Goal: Task Accomplishment & Management: Manage account settings

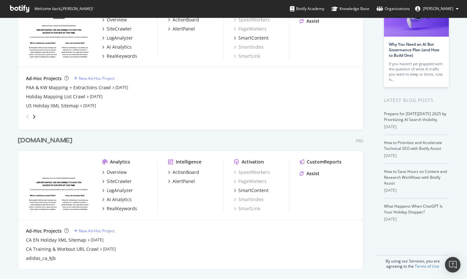
scroll to position [66, 0]
click at [45, 141] on div "[DOMAIN_NAME]" at bounding box center [45, 140] width 55 height 9
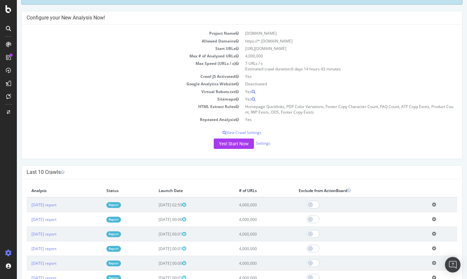
scroll to position [34, 0]
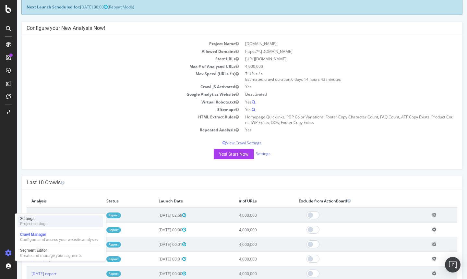
click at [60, 217] on div "Settings Project settings" at bounding box center [61, 221] width 86 height 12
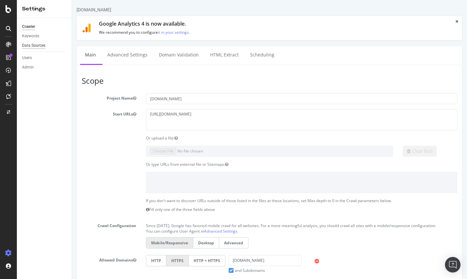
click at [43, 47] on div "Data Sources" at bounding box center [33, 45] width 23 height 7
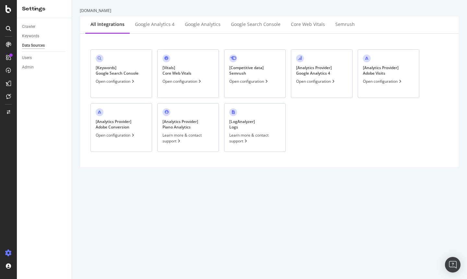
click at [130, 63] on div "[ Keywords ] Google Search Console Open configuration" at bounding box center [122, 73] width 62 height 49
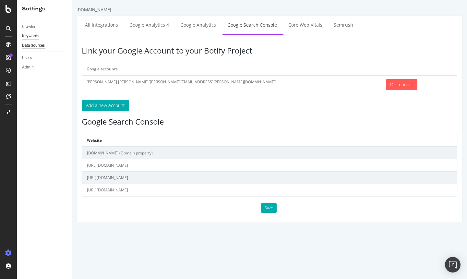
click at [36, 38] on div "Keywords" at bounding box center [30, 36] width 17 height 7
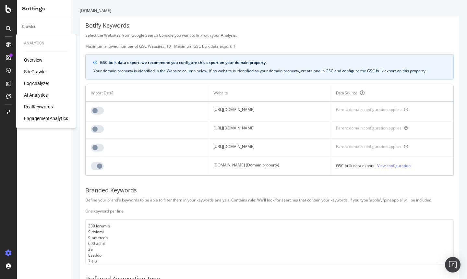
click at [41, 108] on div "RealKeywords" at bounding box center [38, 107] width 29 height 6
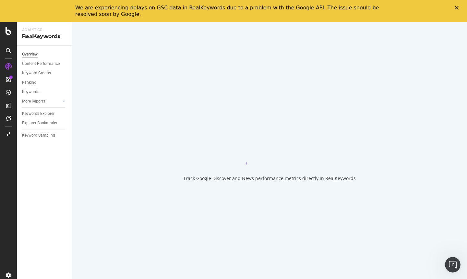
click at [459, 8] on div "Fermer" at bounding box center [458, 8] width 6 height 4
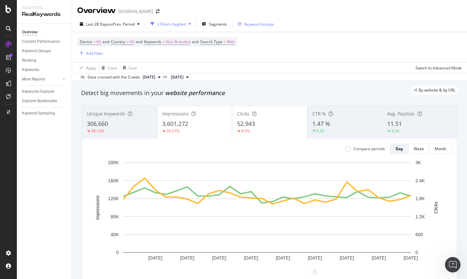
click at [260, 27] on div "Keyword Groups" at bounding box center [259, 24] width 30 height 6
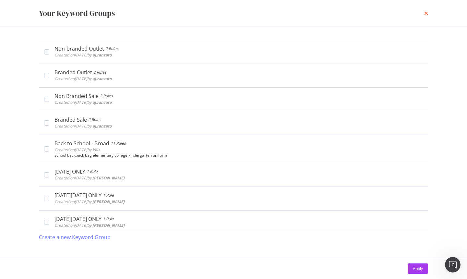
click at [427, 14] on icon "times" at bounding box center [426, 13] width 4 height 5
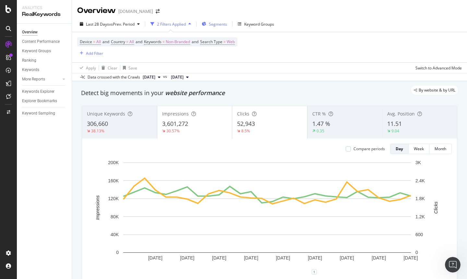
click at [219, 26] on span "Segments" at bounding box center [218, 24] width 18 height 6
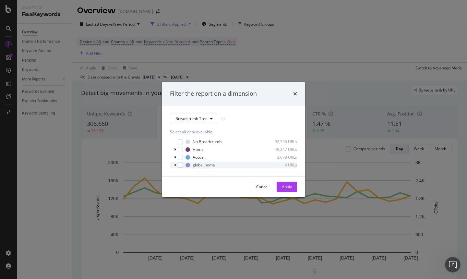
click at [174, 166] on icon "modal" at bounding box center [175, 165] width 2 height 4
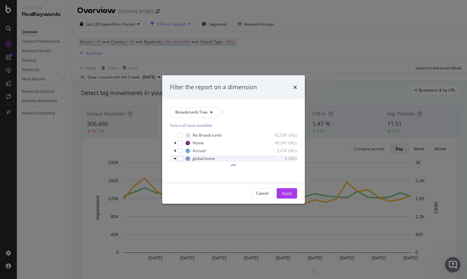
click at [176, 159] on icon "modal" at bounding box center [175, 159] width 3 height 4
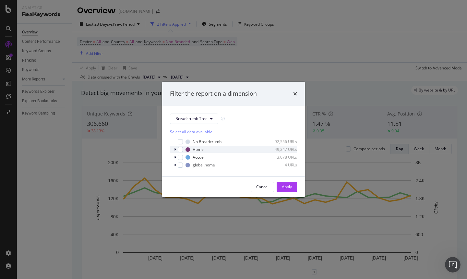
click at [176, 148] on icon "modal" at bounding box center [175, 150] width 2 height 4
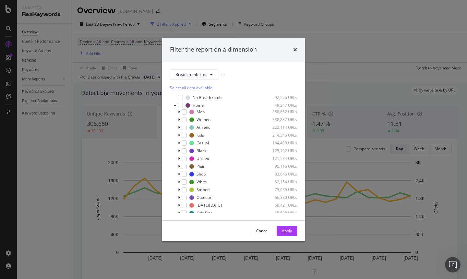
click at [201, 119] on div "Select all data available No Breadcrumb 92,556 URLs Home 49,247 URLs Men 358,66…" at bounding box center [233, 146] width 127 height 133
click at [204, 113] on div "Men" at bounding box center [201, 112] width 8 height 6
click at [176, 104] on div "modal" at bounding box center [176, 105] width 4 height 6
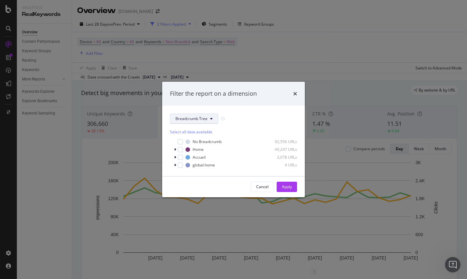
drag, startPoint x: 203, startPoint y: 127, endPoint x: 204, endPoint y: 122, distance: 4.6
click at [203, 126] on div "Select all data available No Breadcrumb 92,556 URLs Home 49,247 URLs Accueil 3,…" at bounding box center [233, 146] width 127 height 44
click at [204, 120] on span "Breadcrumb Tree" at bounding box center [192, 119] width 32 height 6
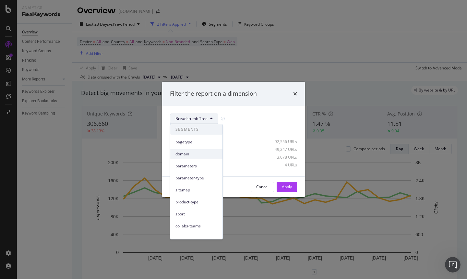
click at [198, 155] on span "domain" at bounding box center [197, 154] width 42 height 6
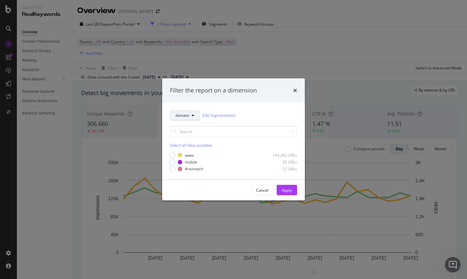
click at [195, 115] on button "domain" at bounding box center [185, 115] width 30 height 10
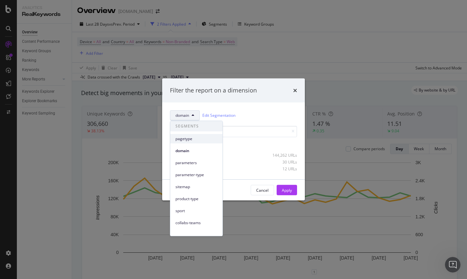
click at [211, 140] on span "pagetype" at bounding box center [197, 139] width 42 height 6
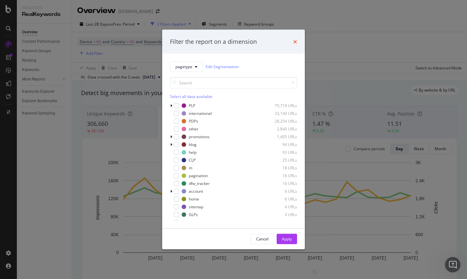
click at [296, 42] on icon "times" at bounding box center [295, 41] width 4 height 5
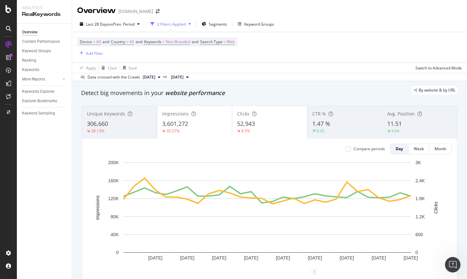
click at [92, 48] on div "Device = All and Country = All and Keywords = Non-Branded and Search Type = Web…" at bounding box center [157, 47] width 160 height 20
click at [91, 53] on div "Add Filter" at bounding box center [94, 54] width 17 height 6
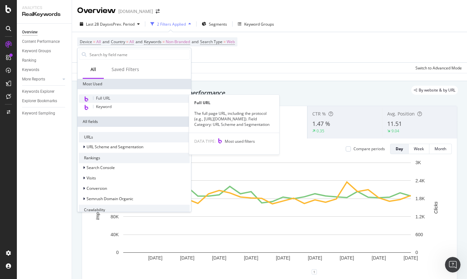
click at [102, 98] on span "Full URL" at bounding box center [103, 98] width 14 height 6
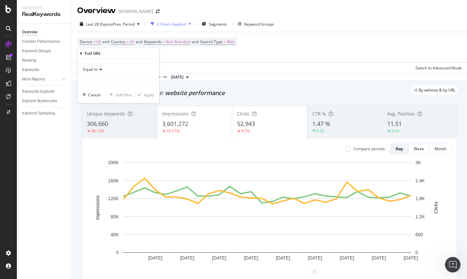
click at [98, 67] on div "Equal to" at bounding box center [118, 69] width 71 height 10
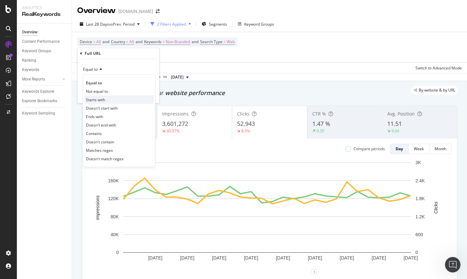
click at [108, 96] on div "Starts with" at bounding box center [118, 99] width 69 height 8
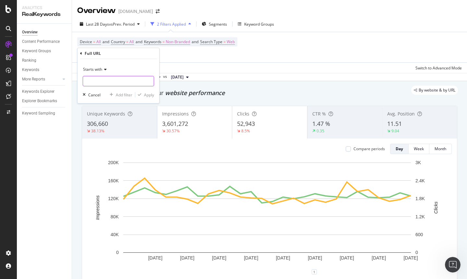
click at [117, 84] on input "text" at bounding box center [118, 81] width 71 height 10
type input "[URL][DOMAIN_NAME]"
drag, startPoint x: 152, startPoint y: 95, endPoint x: 150, endPoint y: 90, distance: 5.9
click at [152, 96] on div "Apply" at bounding box center [149, 95] width 10 height 6
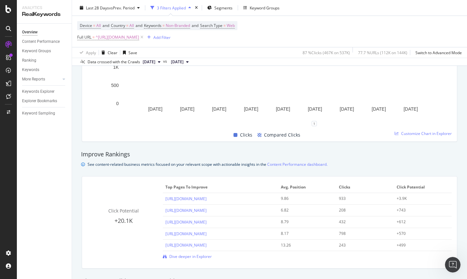
scroll to position [355, 0]
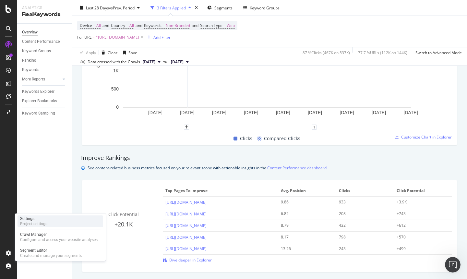
click at [53, 225] on div "Settings Project settings" at bounding box center [61, 221] width 86 height 12
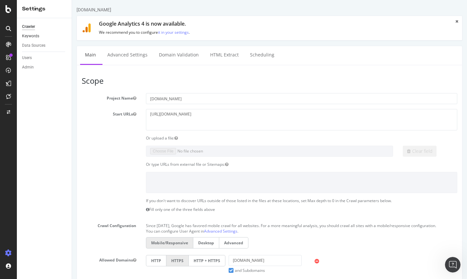
click at [41, 38] on link "Keywords" at bounding box center [44, 36] width 45 height 7
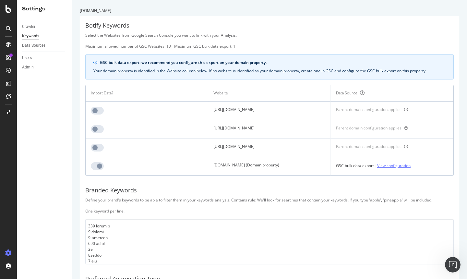
click at [395, 165] on link "View configuration" at bounding box center [393, 165] width 33 height 7
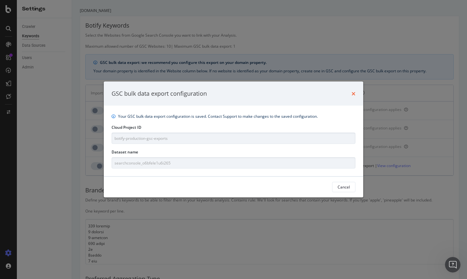
click at [354, 94] on icon "times" at bounding box center [354, 93] width 4 height 5
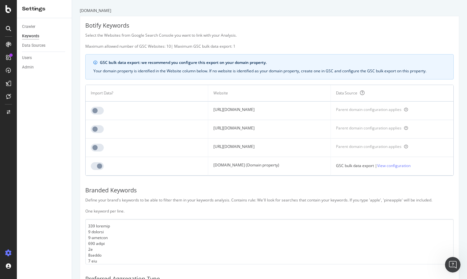
drag, startPoint x: 258, startPoint y: 129, endPoint x: 198, endPoint y: 127, distance: 60.7
click at [198, 127] on tr "[URL][DOMAIN_NAME] Parent domain configuration applies" at bounding box center [270, 129] width 368 height 18
copy tr "[URL][DOMAIN_NAME]"
click at [53, 138] on div "Crawler Keywords Data Sources Users Admin" at bounding box center [44, 148] width 55 height 261
click at [39, 84] on div "Crawler Keywords Data Sources Users Admin" at bounding box center [44, 148] width 55 height 261
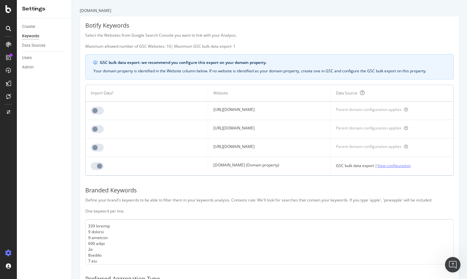
click at [399, 165] on link "View configuration" at bounding box center [393, 165] width 33 height 7
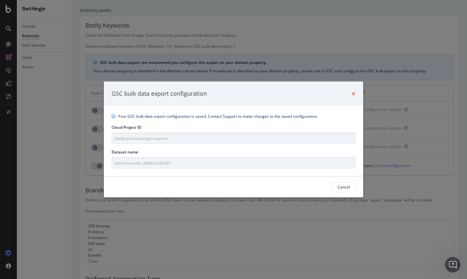
click at [355, 94] on icon "times" at bounding box center [354, 93] width 4 height 5
